Goal: Check status: Check status

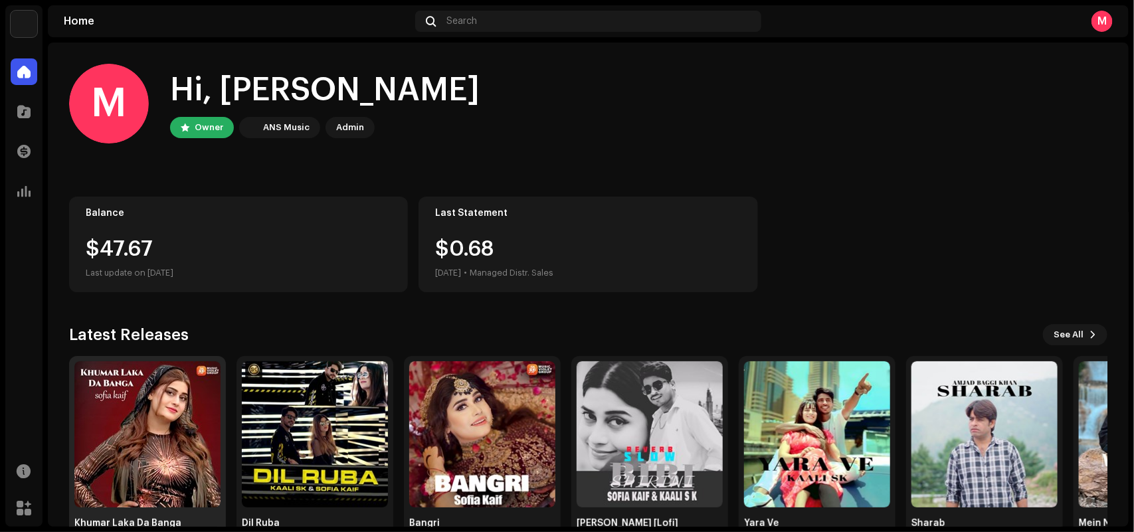
click at [175, 460] on img at bounding box center [147, 434] width 146 height 146
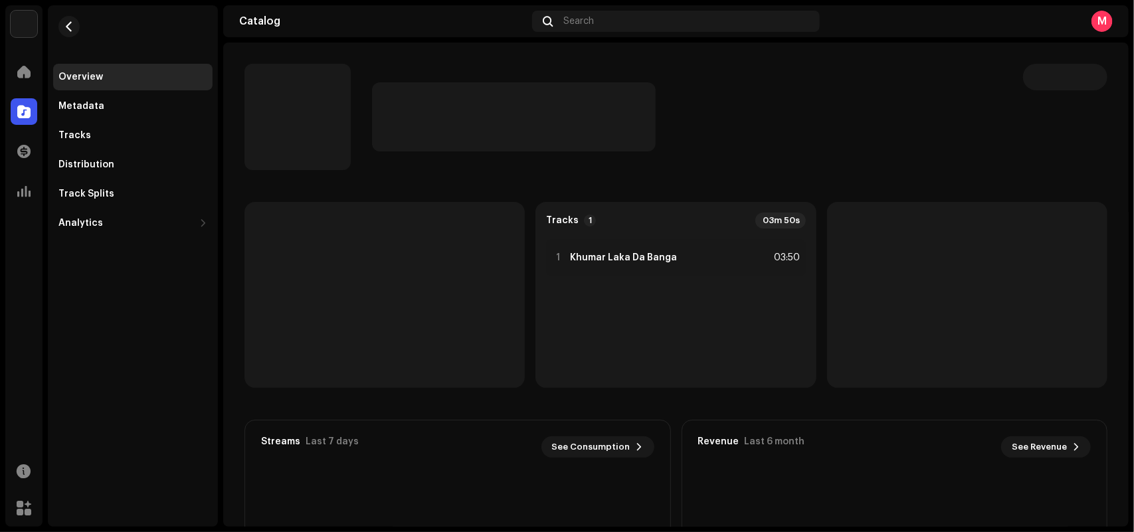
click at [818, 200] on catalog-releases-details-overview "Tracks 1 03m 50s 1 Khumar Laka Da Banga 03:50 Streams Last 7 days See Consumpti…" at bounding box center [675, 375] width 905 height 664
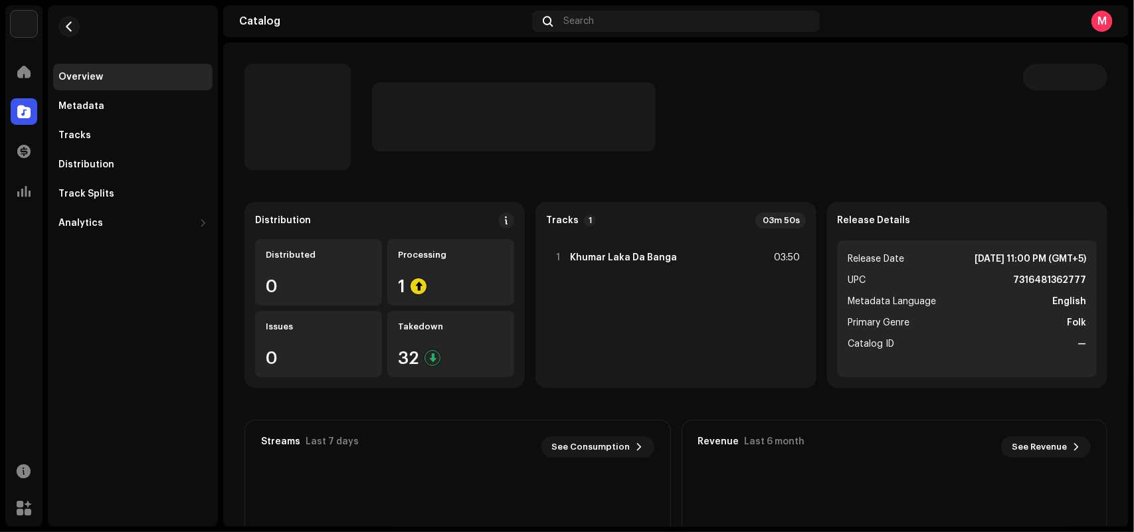
click at [756, 130] on div at bounding box center [687, 116] width 630 height 69
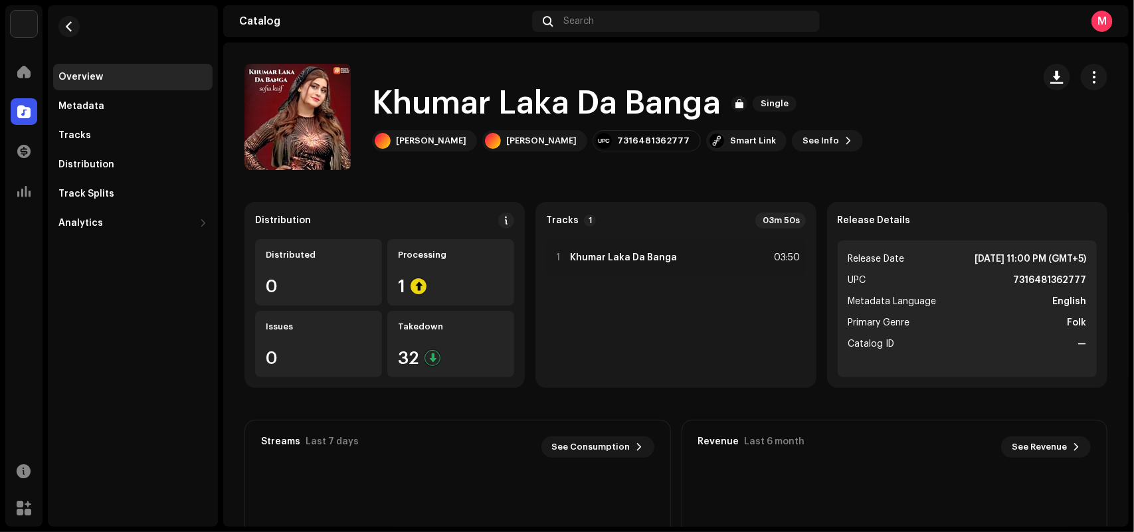
click at [802, 130] on span "See Info" at bounding box center [820, 141] width 37 height 27
click at [835, 187] on div "Khumar Laka Da Banga 3042900 Metadata Distribution Metadata Language English Re…" at bounding box center [567, 266] width 1134 height 532
click at [835, 187] on catalog-releases-details-overview "Khumar Laka Da Banga Single Khumar Laka Da Banga Single [PERSON_NAME] [PERSON_N…" at bounding box center [675, 375] width 905 height 664
click at [884, 161] on div "Khumar Laka Da Banga Single Sofia Kaif Sofia Kaif 7316481362777 Smart Link See …" at bounding box center [633, 117] width 778 height 106
click at [878, 469] on div "Revenue Last 6 month See Revenue $0.00" at bounding box center [894, 447] width 425 height 53
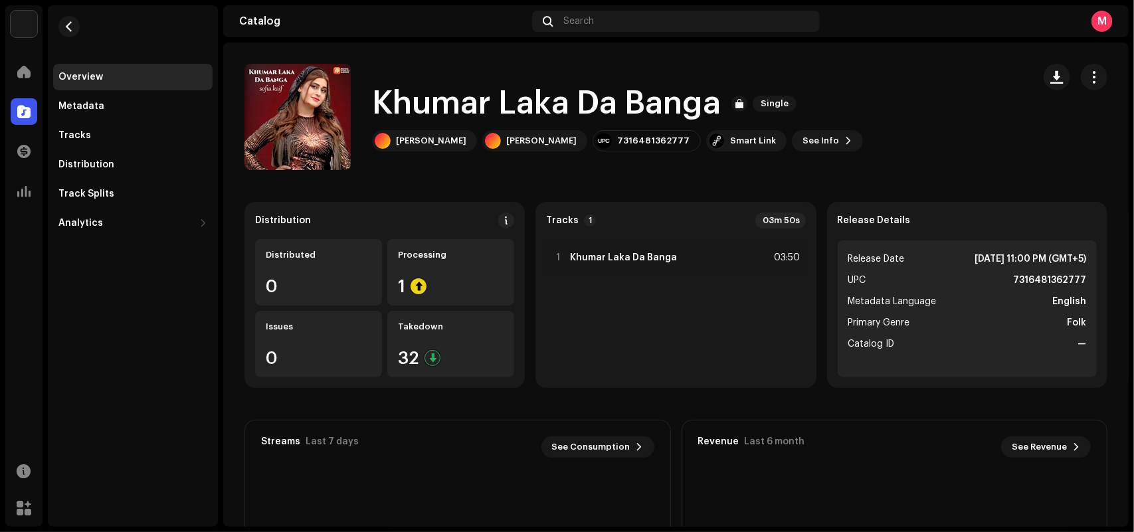
click at [915, 151] on div "Khumar Laka Da Banga Single Sofia Kaif Sofia Kaif 7316481362777 Smart Link See …" at bounding box center [633, 117] width 778 height 106
click at [29, 73] on span at bounding box center [23, 71] width 13 height 11
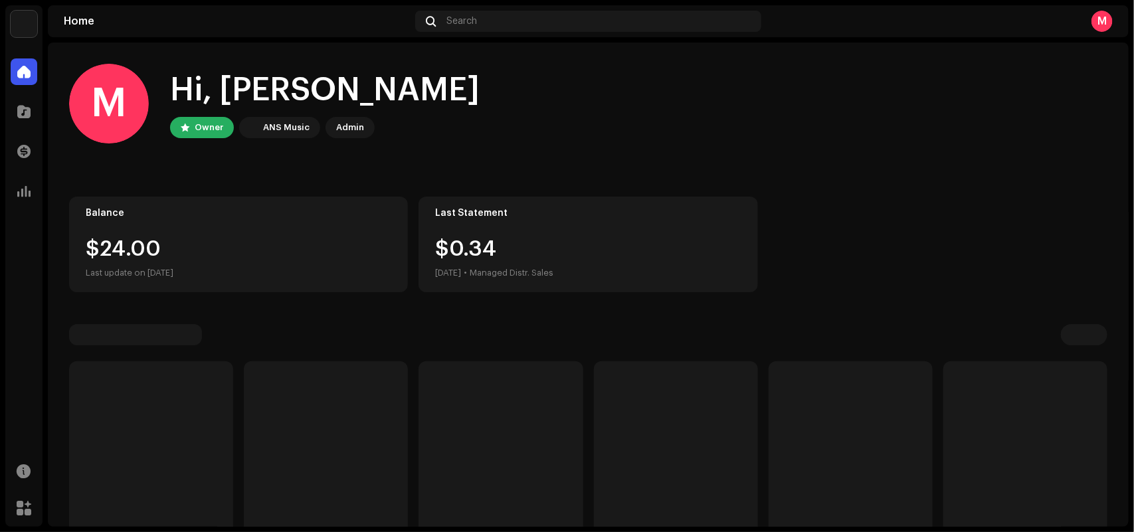
click at [29, 73] on span at bounding box center [23, 71] width 13 height 11
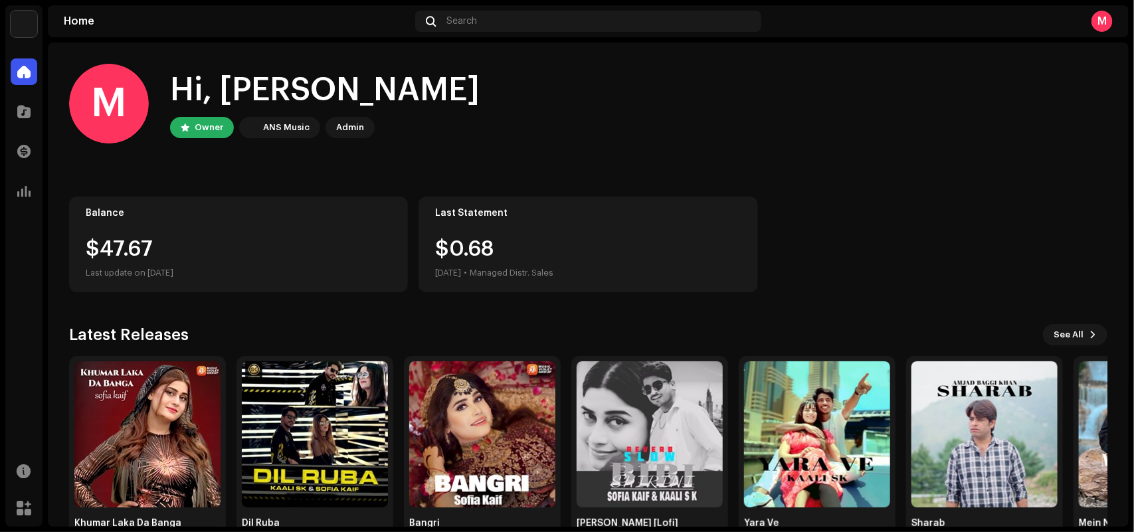
click at [519, 132] on div "M Hi, Muhammad Owner ANS Music Admin" at bounding box center [588, 104] width 1038 height 80
click at [781, 274] on div "Balance $47.67 Last update on Oct 10, 2025 Last Statement $0.68 Oct 2025 • Mana…" at bounding box center [588, 245] width 1038 height 96
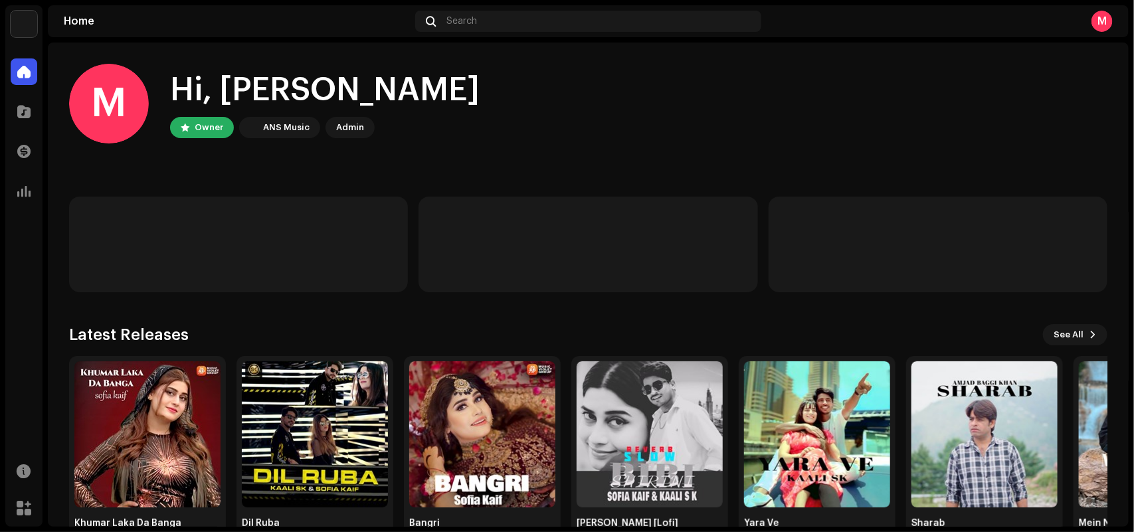
click at [506, 134] on div "M Hi, Muhammad Owner ANS Music Admin" at bounding box center [588, 104] width 1038 height 80
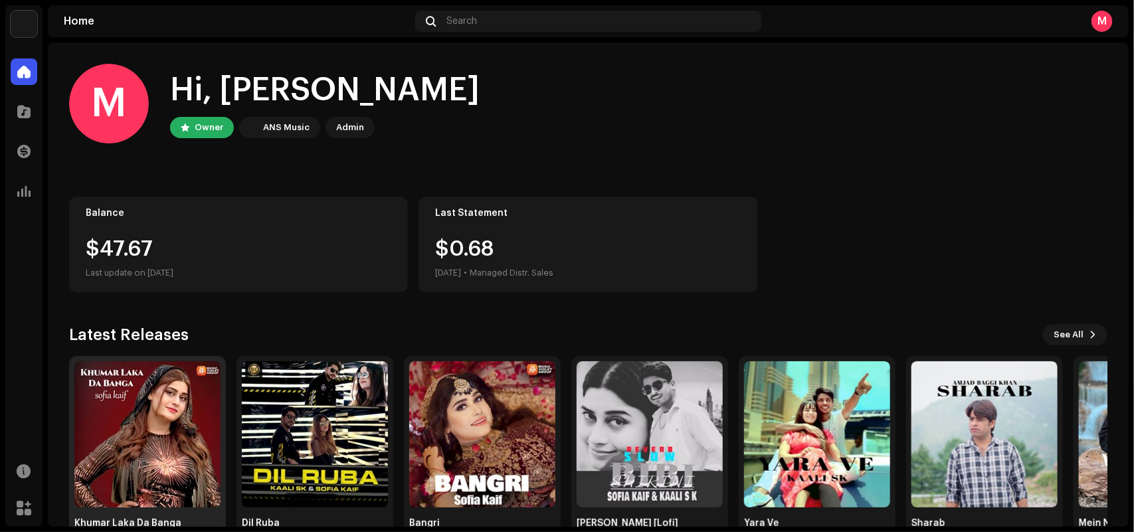
click at [127, 446] on img at bounding box center [147, 434] width 146 height 146
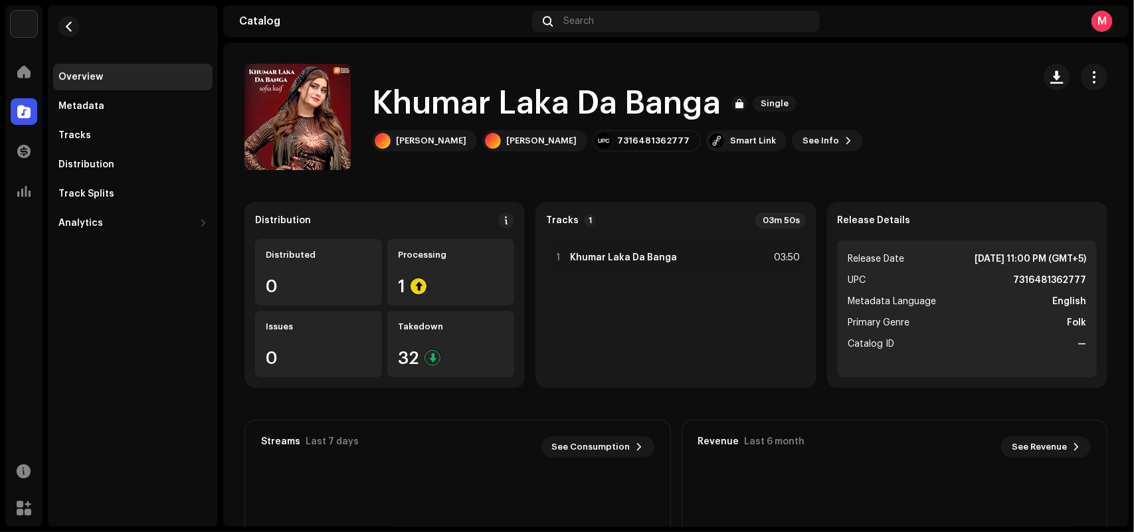
click at [409, 402] on div "Distribution Distributed 0 Processing 1 Issues 0 Takedown 32 Tracks 1 03m 50s 1…" at bounding box center [675, 444] width 863 height 484
click at [74, 76] on div "Overview" at bounding box center [80, 77] width 45 height 11
click at [423, 185] on catalog-releases-details-overview "Khumar Laka Da Banga Single Khumar Laka Da Banga Single [PERSON_NAME] [PERSON_N…" at bounding box center [675, 375] width 905 height 664
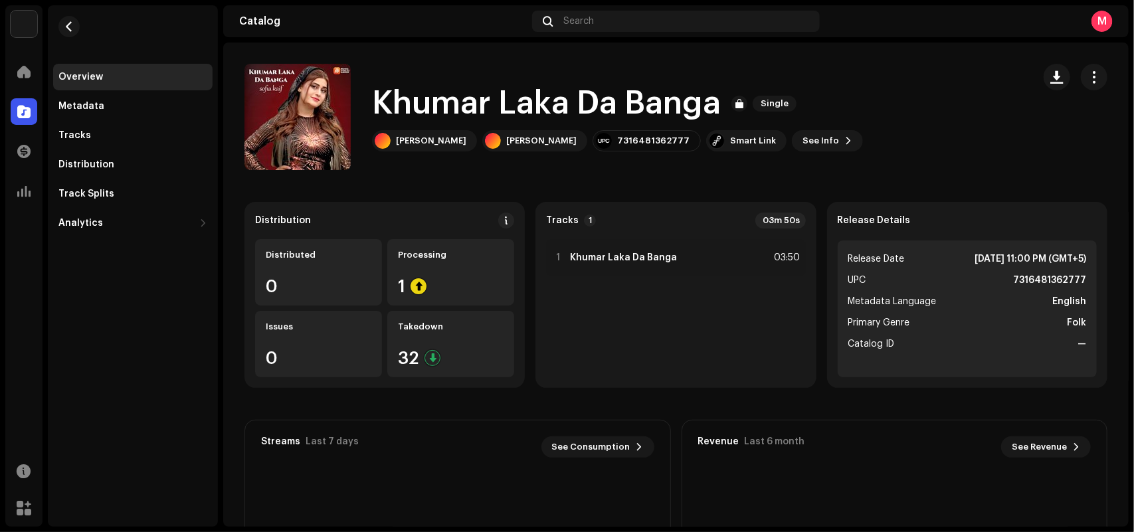
click at [423, 185] on catalog-releases-details-overview "Khumar Laka Da Banga Single Khumar Laka Da Banga Single [PERSON_NAME] [PERSON_N…" at bounding box center [675, 375] width 905 height 664
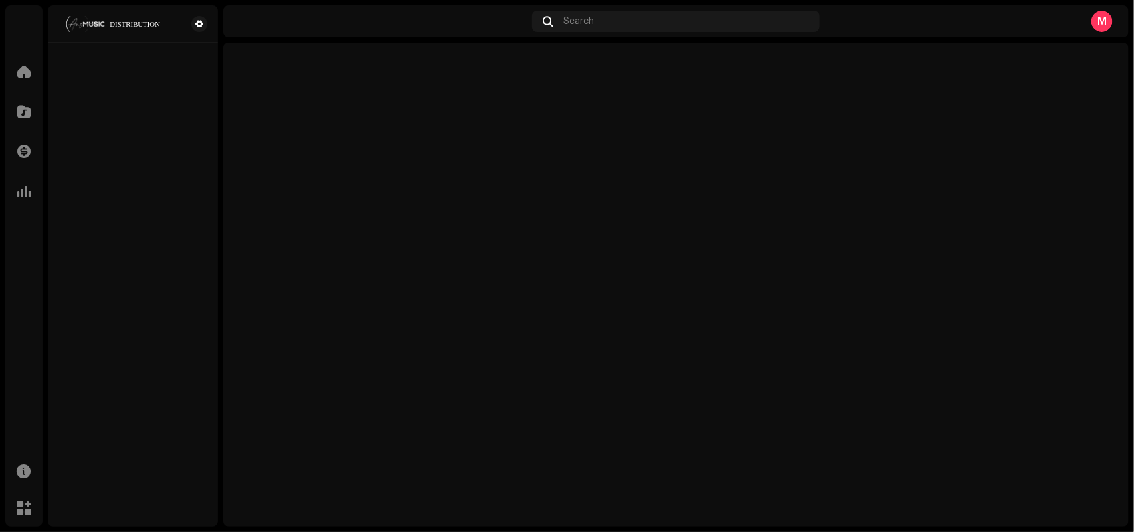
click at [575, 261] on div at bounding box center [675, 285] width 905 height 484
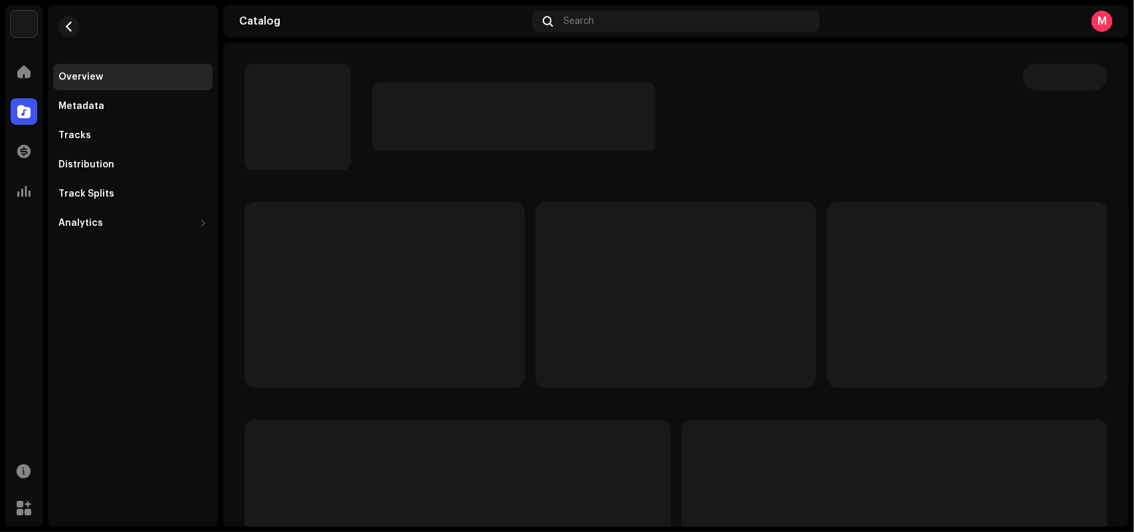
click at [726, 161] on div at bounding box center [622, 117] width 757 height 106
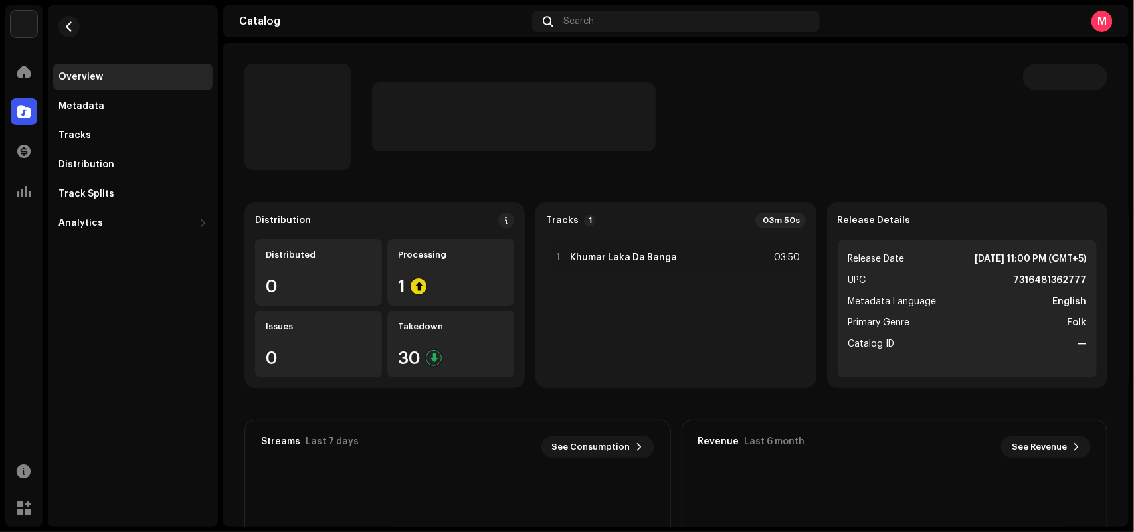
click at [726, 161] on div at bounding box center [622, 117] width 757 height 106
click at [632, 161] on div at bounding box center [622, 117] width 757 height 106
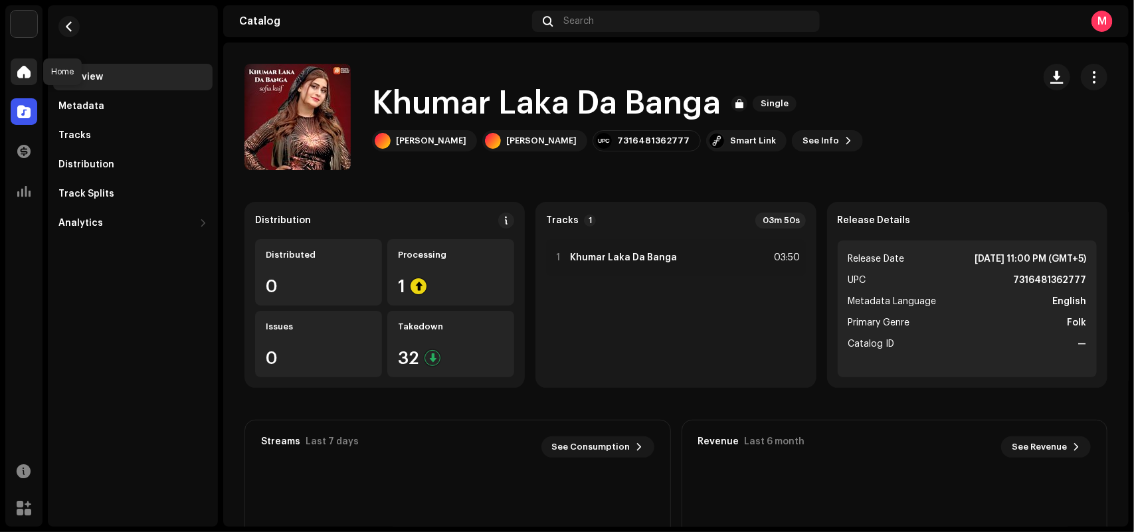
click at [12, 63] on div at bounding box center [24, 71] width 27 height 27
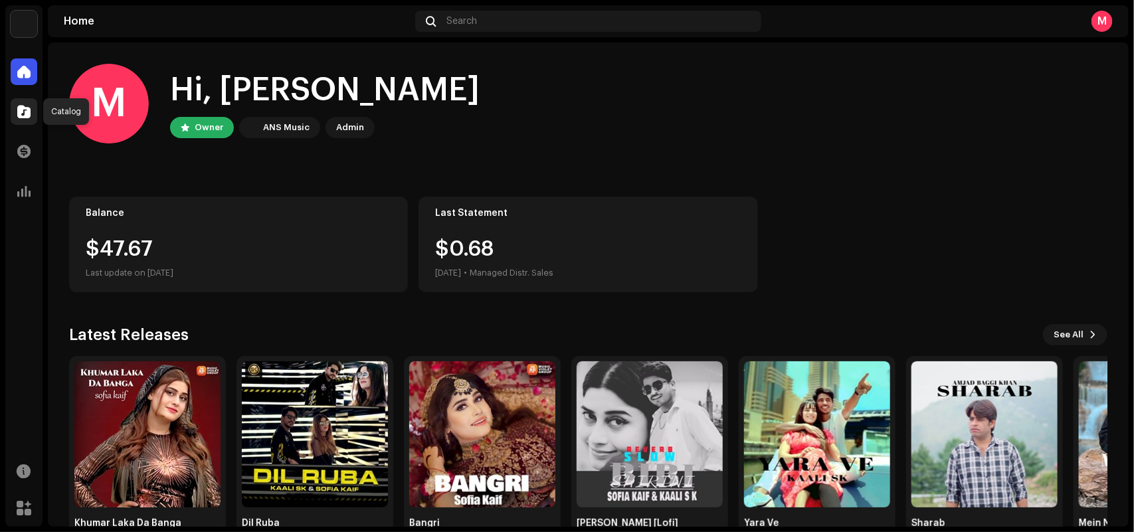
click at [15, 113] on div at bounding box center [24, 111] width 27 height 27
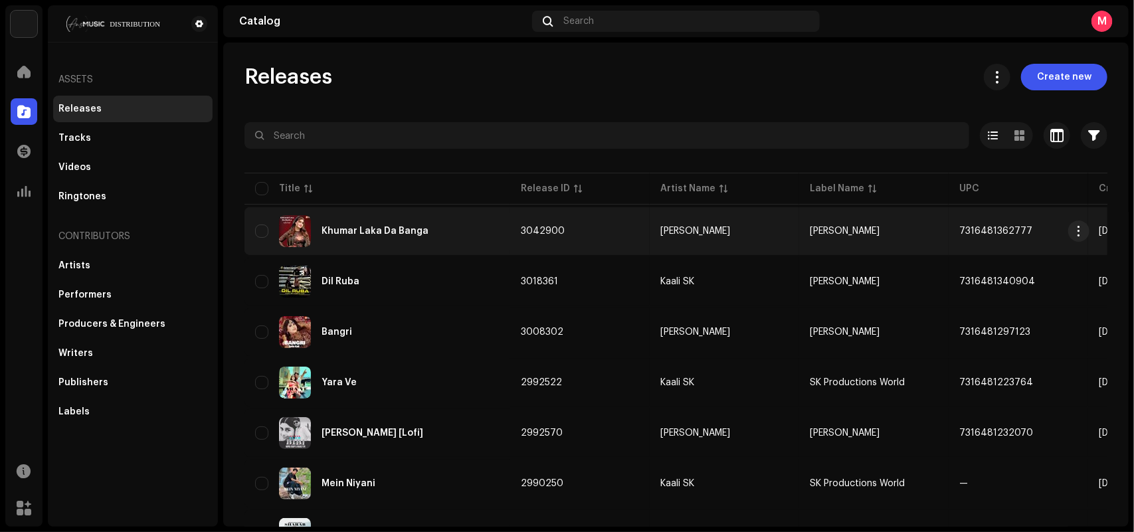
click at [330, 234] on div "Khumar Laka Da Banga" at bounding box center [375, 231] width 107 height 9
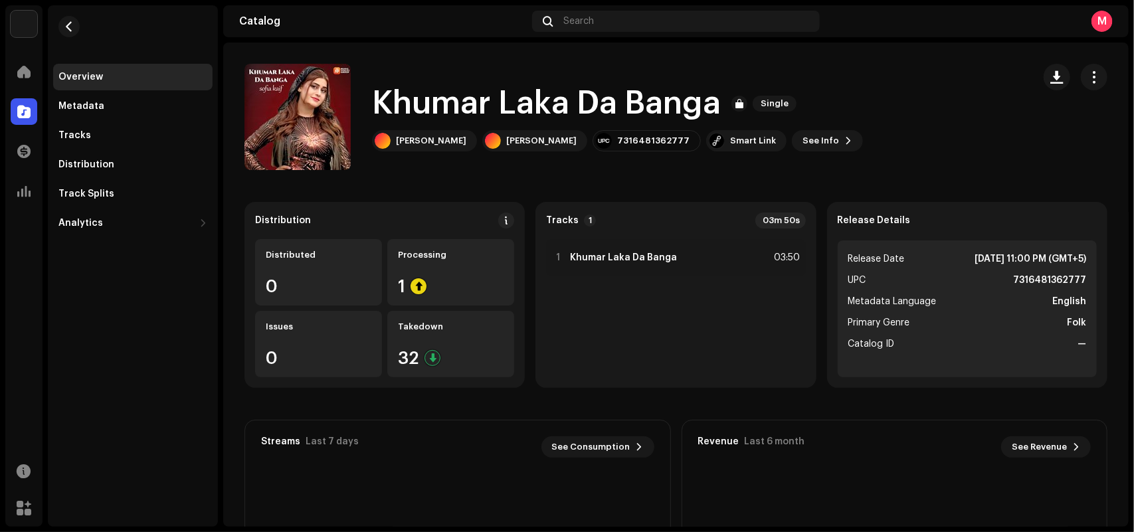
click at [377, 196] on catalog-releases-details-overview "Khumar Laka Da Banga Single Khumar Laka Da Banga Single [PERSON_NAME] [PERSON_N…" at bounding box center [675, 375] width 905 height 664
click at [376, 219] on div "Distribution" at bounding box center [384, 221] width 259 height 16
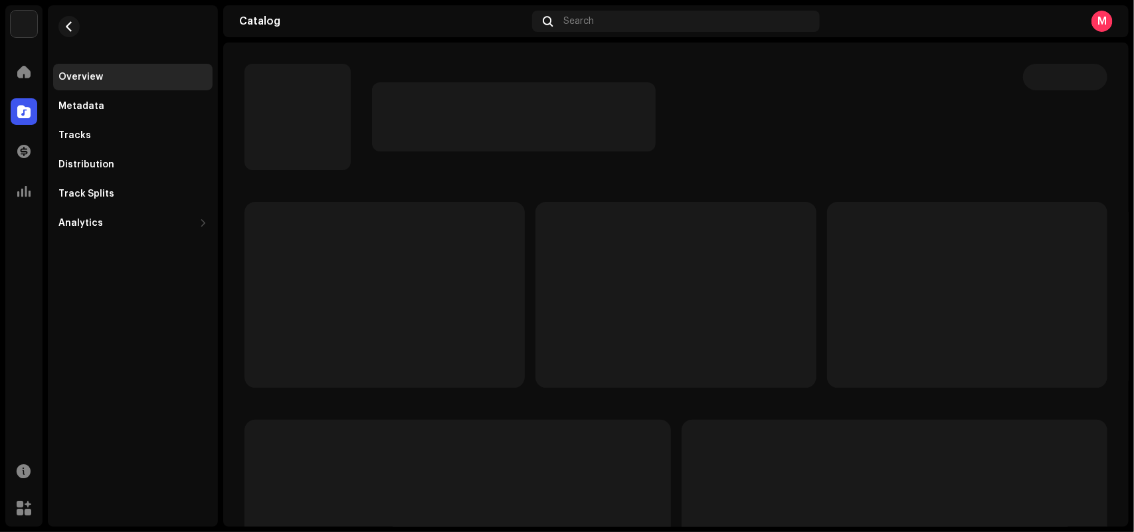
click at [464, 50] on catalog-releases-details-overview at bounding box center [675, 375] width 905 height 664
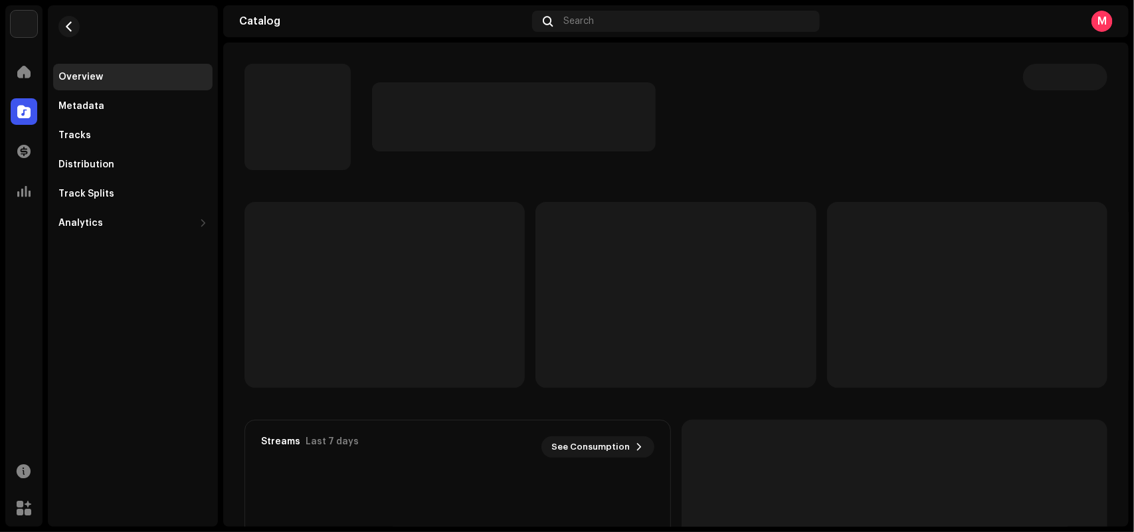
click at [464, 50] on catalog-releases-details-overview "Streams Last 7 days See Consumption 0 There's currently no data to display for …" at bounding box center [675, 375] width 905 height 664
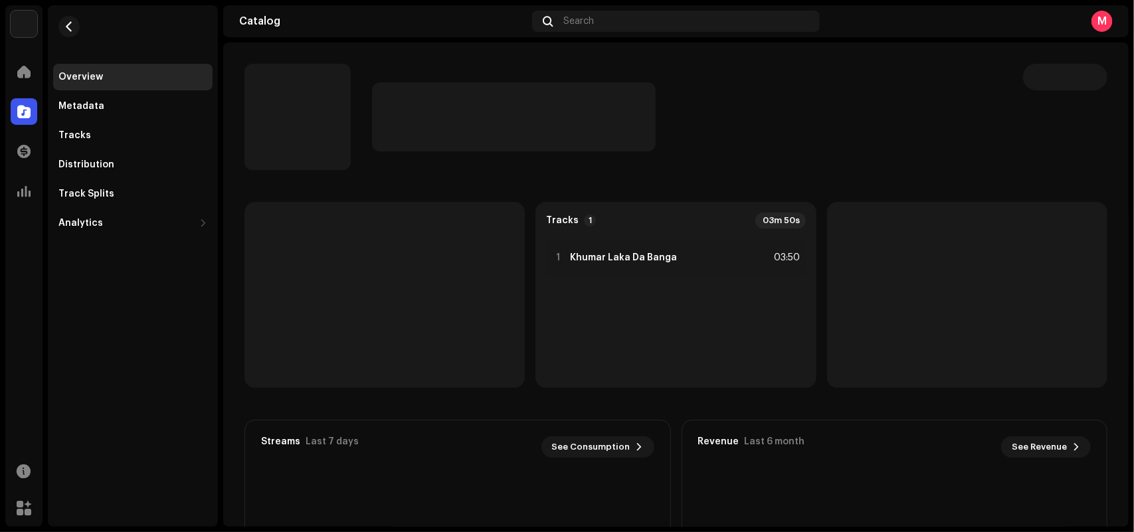
click at [464, 50] on catalog-releases-details-overview "Tracks 1 03m 50s 1 Khumar Laka Da Banga 03:50 Streams Last 7 days See Consumpti…" at bounding box center [675, 375] width 905 height 664
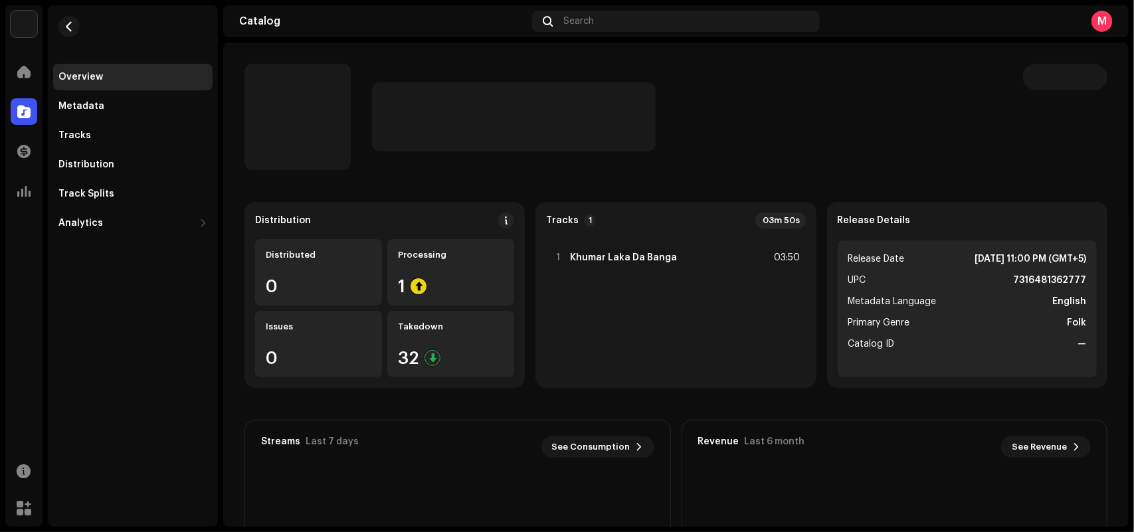
click at [464, 50] on catalog-releases-details-overview "Distribution Distributed 0 Processing 1 Issues 0 Takedown 32 Tracks 1 03m 50s 1…" at bounding box center [675, 375] width 905 height 664
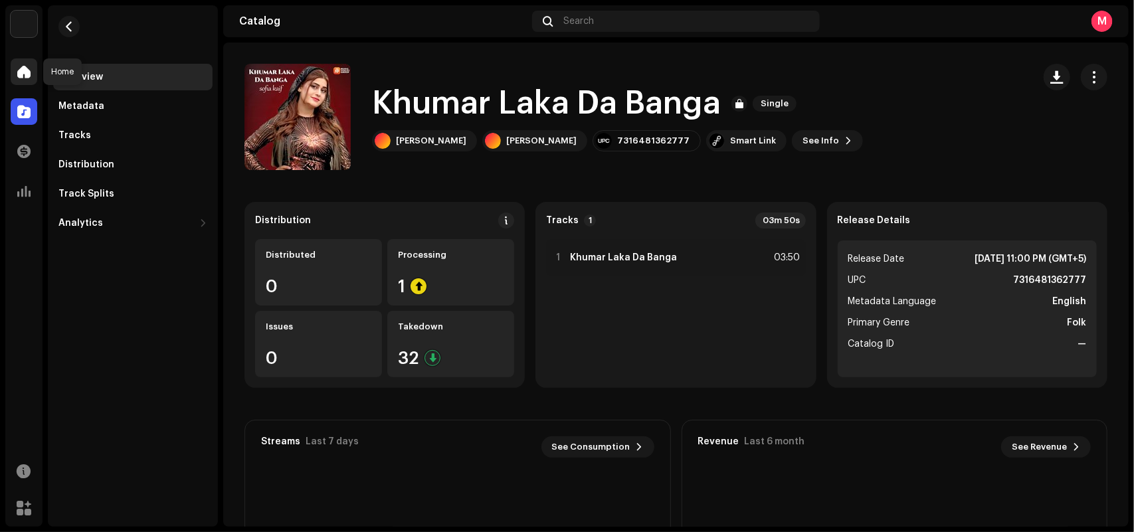
click at [23, 63] on div at bounding box center [24, 71] width 27 height 27
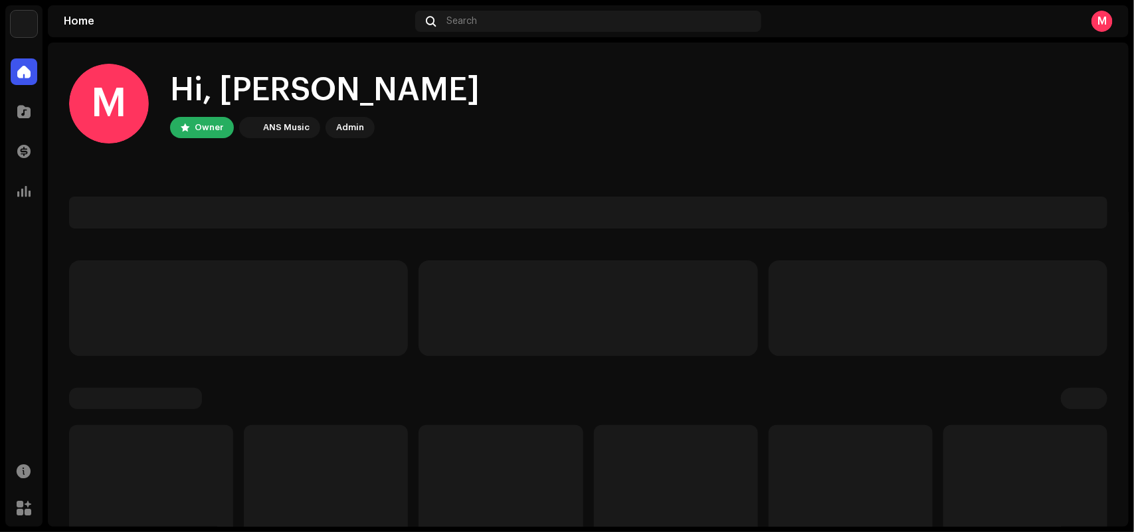
click at [23, 63] on div at bounding box center [24, 71] width 27 height 27
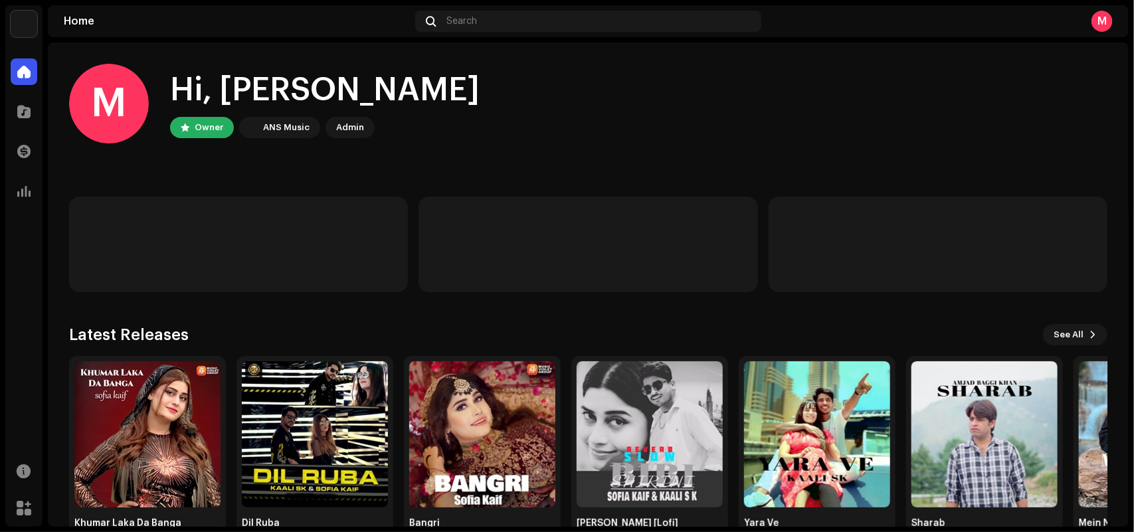
click at [504, 136] on div "M Hi, Muhammad Owner ANS Music Admin" at bounding box center [588, 104] width 1038 height 80
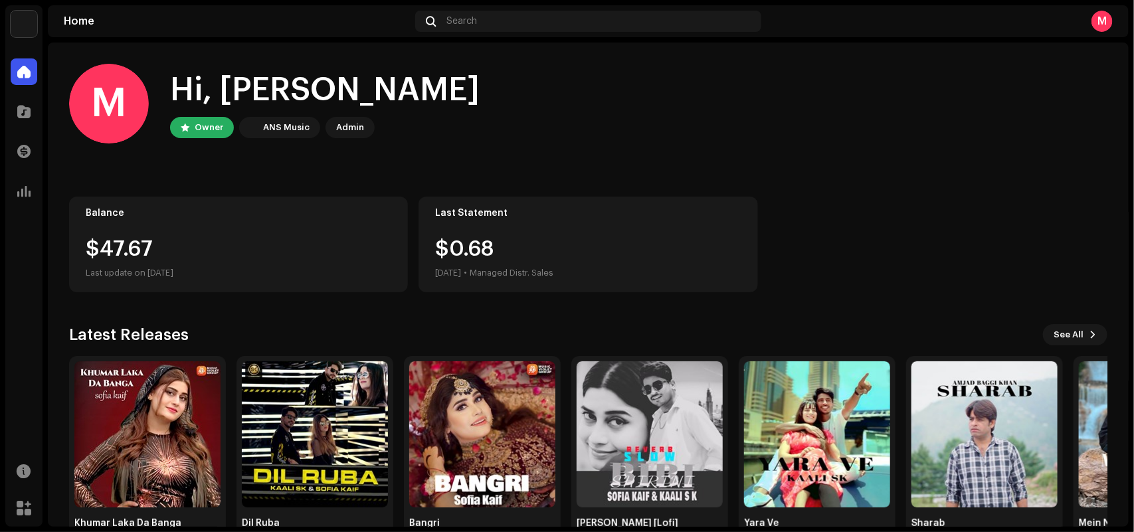
click at [504, 136] on div "M Hi, Muhammad Owner ANS Music Admin" at bounding box center [588, 104] width 1038 height 80
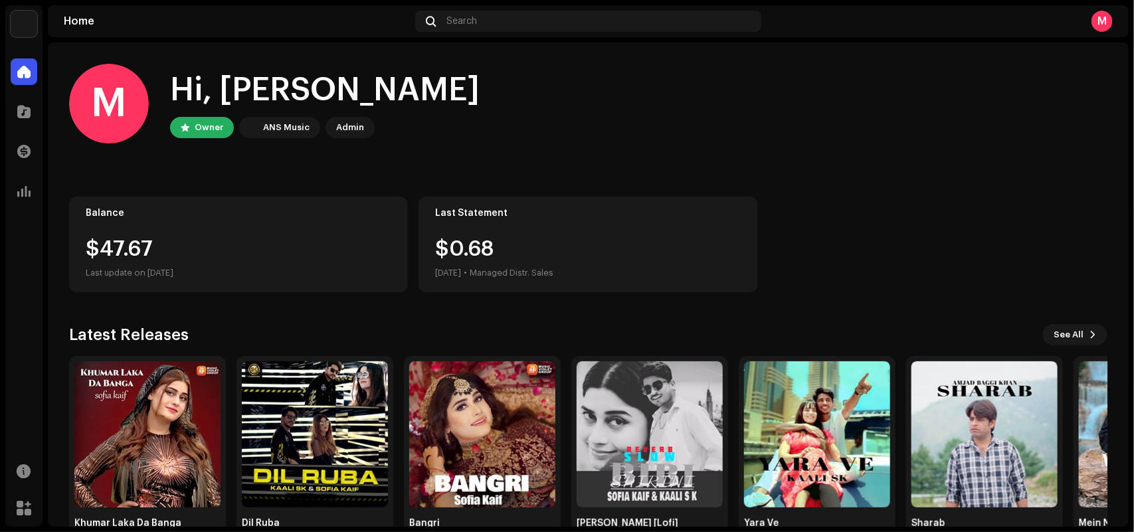
click at [539, 137] on div "M Hi, Muhammad Owner ANS Music Admin" at bounding box center [588, 104] width 1038 height 80
click at [523, 88] on div "M Hi, Muhammad Owner ANS Music Admin" at bounding box center [588, 104] width 1038 height 80
click at [530, 124] on div "M Hi, Muhammad Owner ANS Music Admin" at bounding box center [588, 104] width 1038 height 80
click at [160, 438] on img at bounding box center [147, 434] width 146 height 146
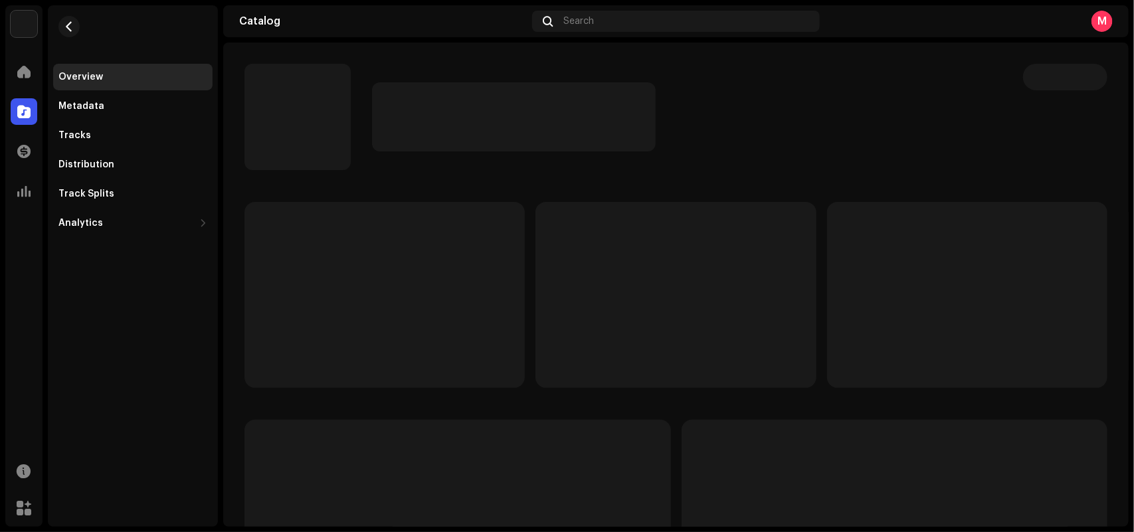
click at [837, 159] on div at bounding box center [622, 117] width 757 height 106
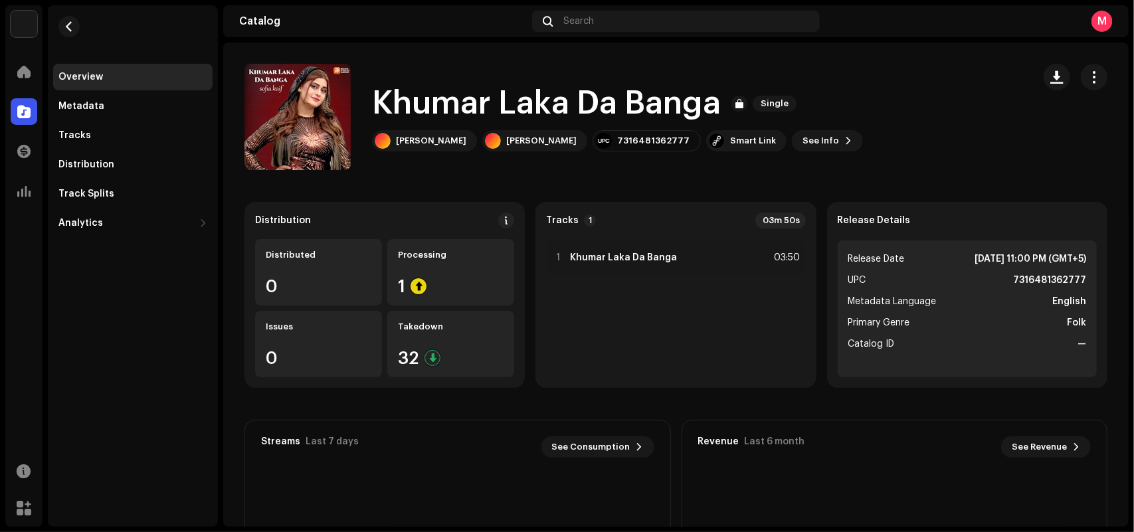
click at [479, 53] on catalog-releases-details-overview "Khumar Laka Da Banga Single Khumar Laka Da Banga Single [PERSON_NAME] [PERSON_N…" at bounding box center [675, 375] width 905 height 664
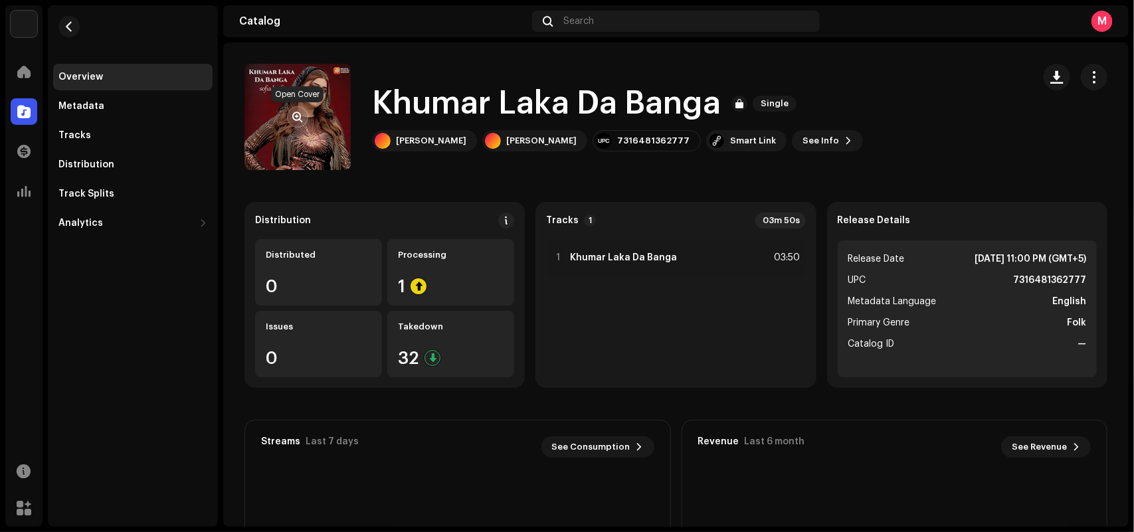
click at [307, 115] on button "button" at bounding box center [297, 116] width 21 height 21
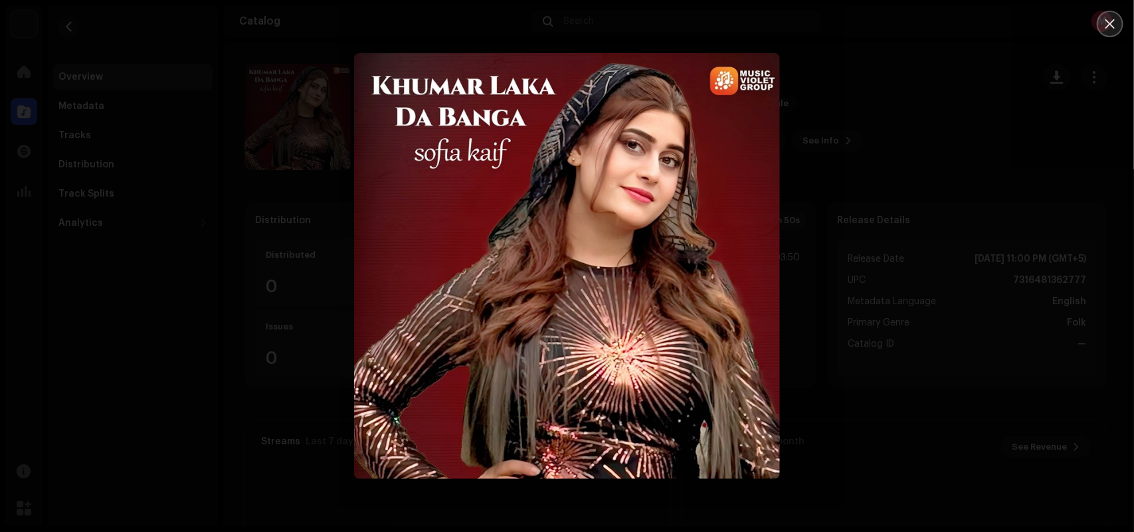
click at [1107, 18] on icon "Close" at bounding box center [1110, 24] width 12 height 12
